Goal: Check status: Check status

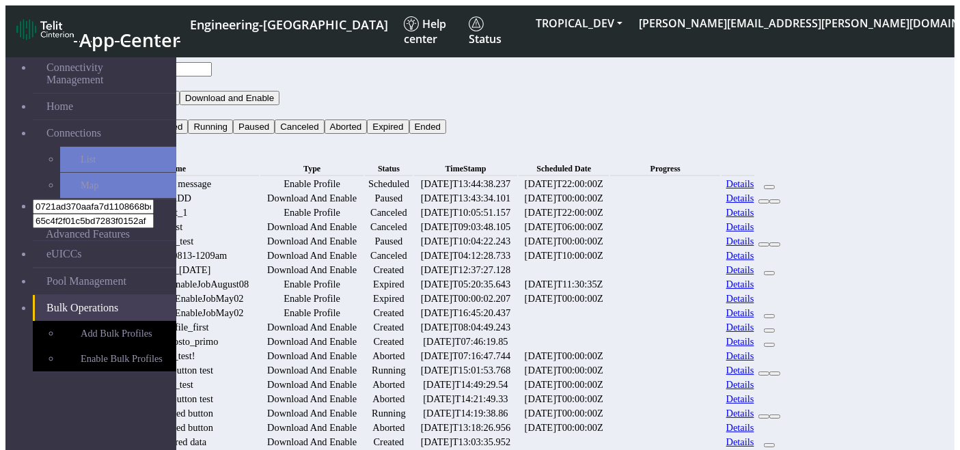
click at [754, 178] on link "Details" at bounding box center [740, 184] width 28 height 12
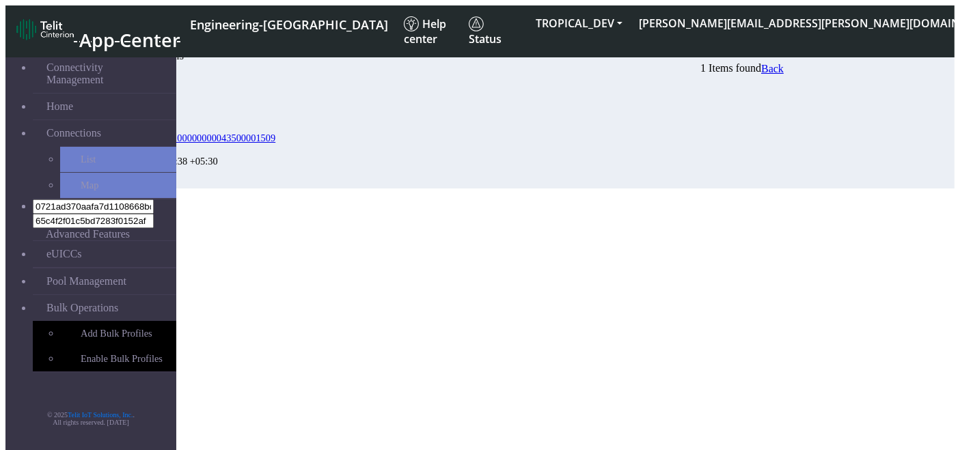
click at [531, 189] on div "EIDs Status Timestamp 89033023428100000000043500001509 Scheduled 2025-08-18 13:…" at bounding box center [437, 131] width 693 height 113
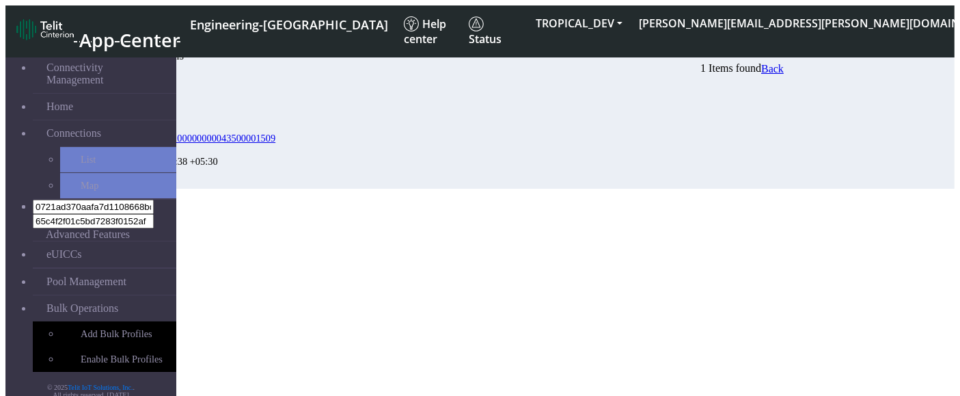
drag, startPoint x: 251, startPoint y: 108, endPoint x: 698, endPoint y: 105, distance: 446.1
click at [698, 105] on div "EIDs Status Timestamp" at bounding box center [450, 108] width 665 height 46
copy div "EIDs Status Timestamp"
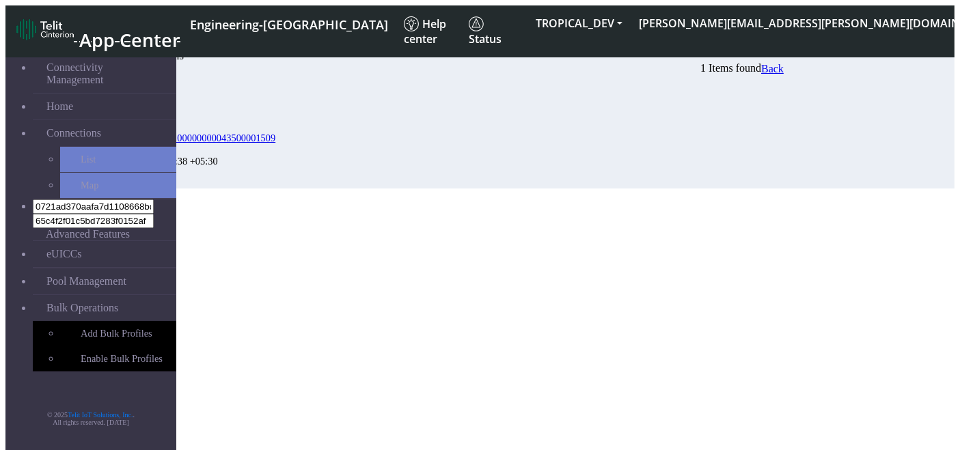
click at [355, 189] on section "Connectivity Management Home Connections List Map 0721ad370aafa7d1108668bd3b79c…" at bounding box center [479, 116] width 949 height 146
click at [451, 189] on div "EIDs Status Timestamp 89033023428100000000043500001509 Scheduled 2025-08-18 13:…" at bounding box center [437, 131] width 693 height 113
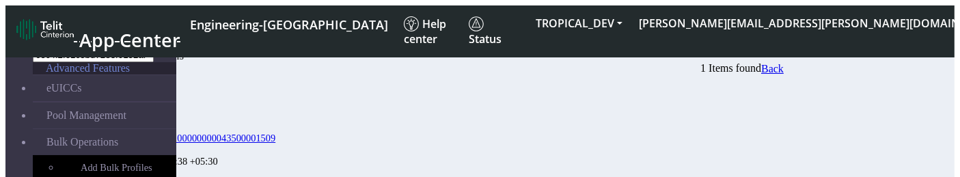
scroll to position [167, 0]
click at [784, 66] on span "Back" at bounding box center [772, 69] width 23 height 12
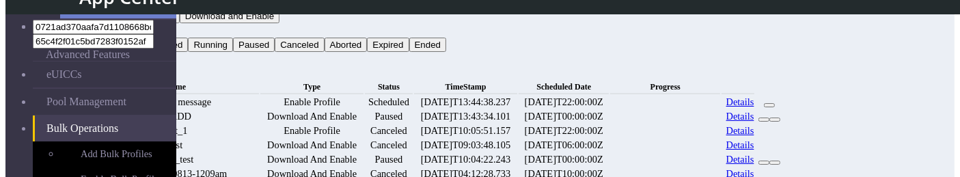
scroll to position [77, 0]
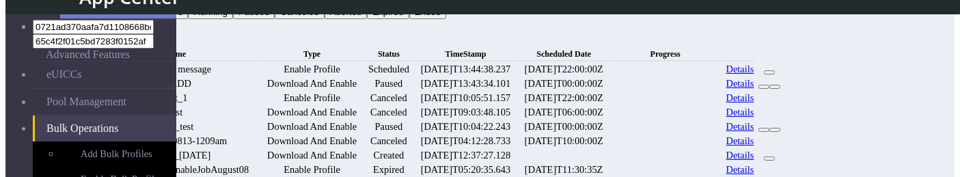
click at [754, 89] on link "Details" at bounding box center [740, 84] width 28 height 12
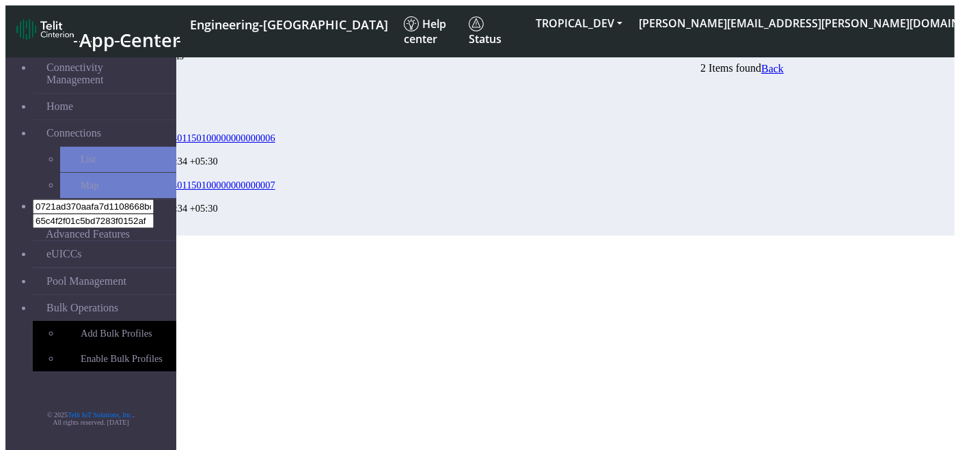
click at [572, 215] on div "Bulk Activity Details 2 Items found Back EIDs Status Timestamp 8903302410340115…" at bounding box center [437, 143] width 693 height 186
